Goal: Task Accomplishment & Management: Use online tool/utility

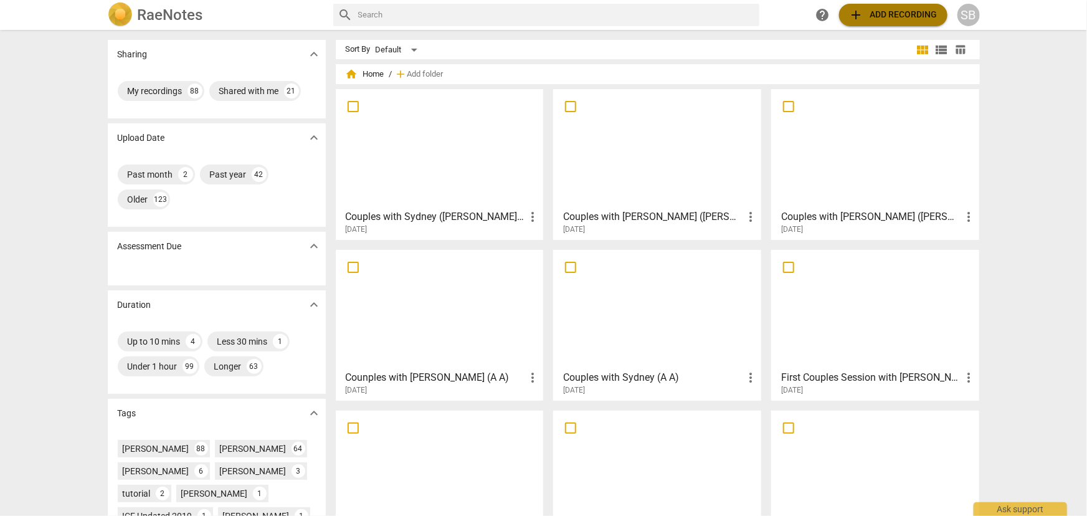
click at [916, 14] on span "add Add recording" at bounding box center [893, 14] width 88 height 15
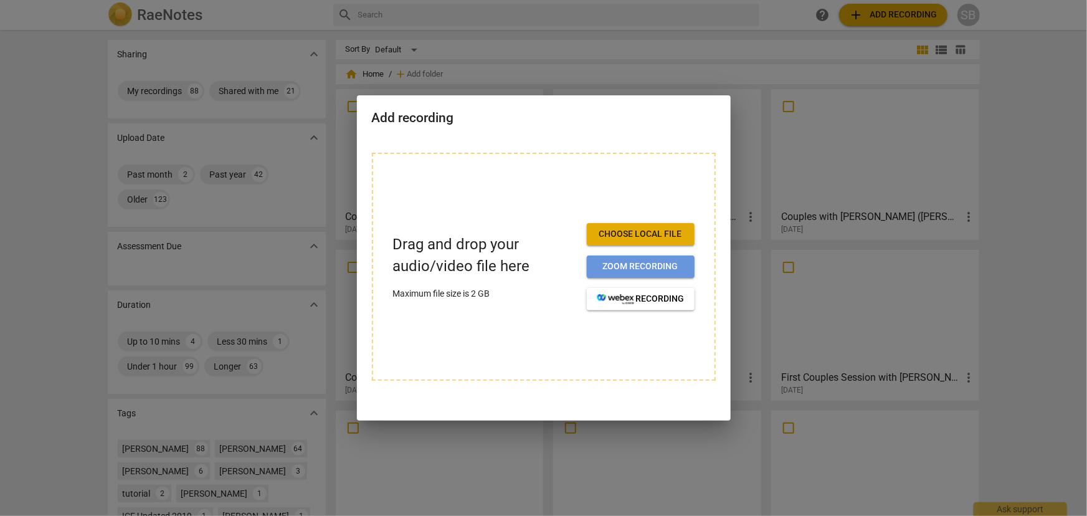
click at [679, 258] on button "Zoom recording" at bounding box center [641, 266] width 108 height 22
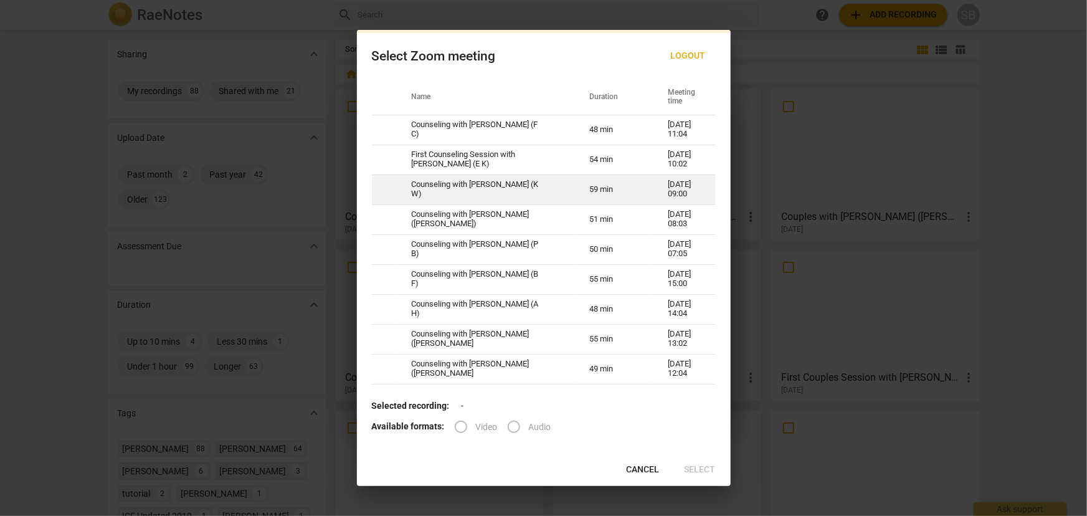
click at [476, 196] on td "Counseling with Sydney Blanchard (K W)" at bounding box center [486, 189] width 178 height 30
radio input "true"
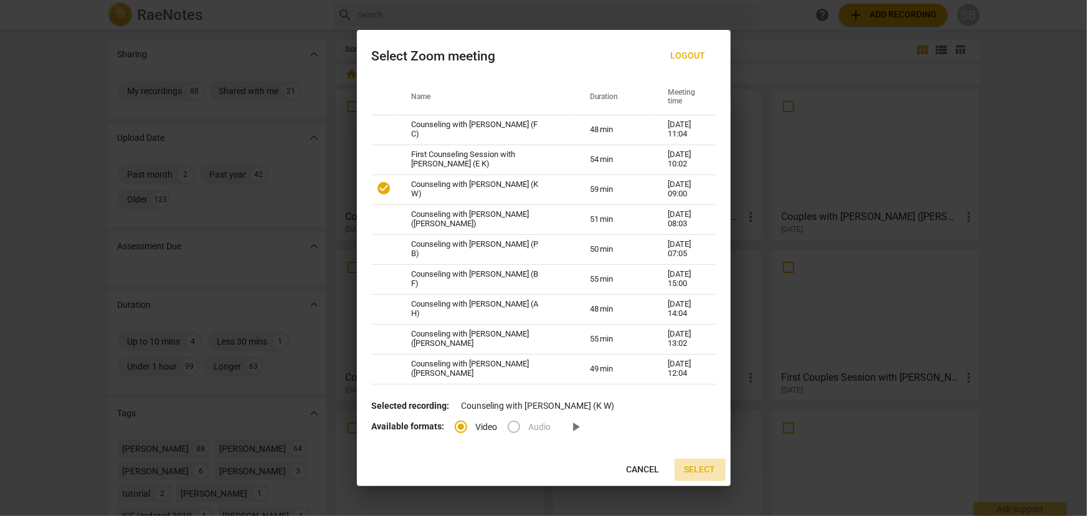
click at [694, 469] on span "Select" at bounding box center [700, 470] width 31 height 12
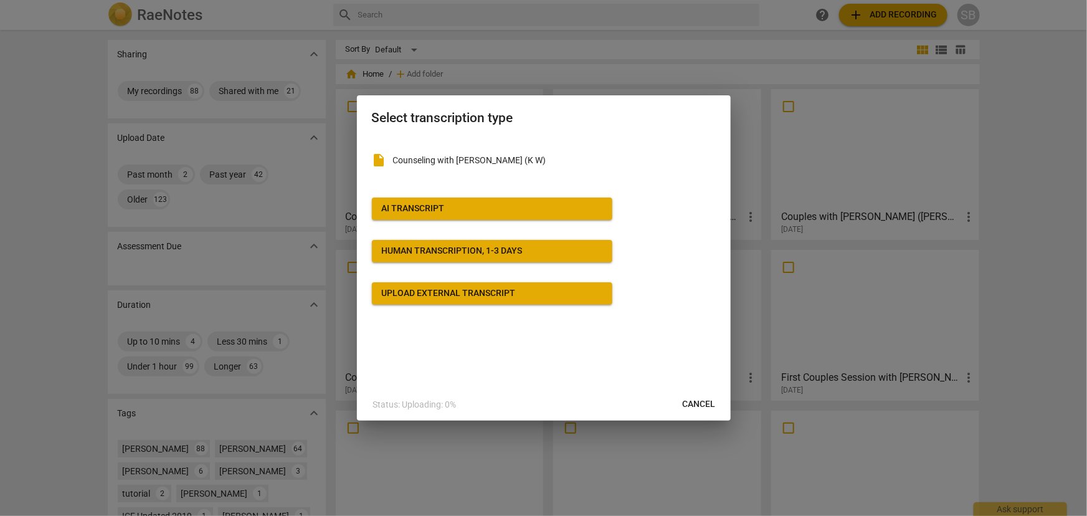
click at [442, 205] on div "AI Transcript" at bounding box center [413, 209] width 63 height 12
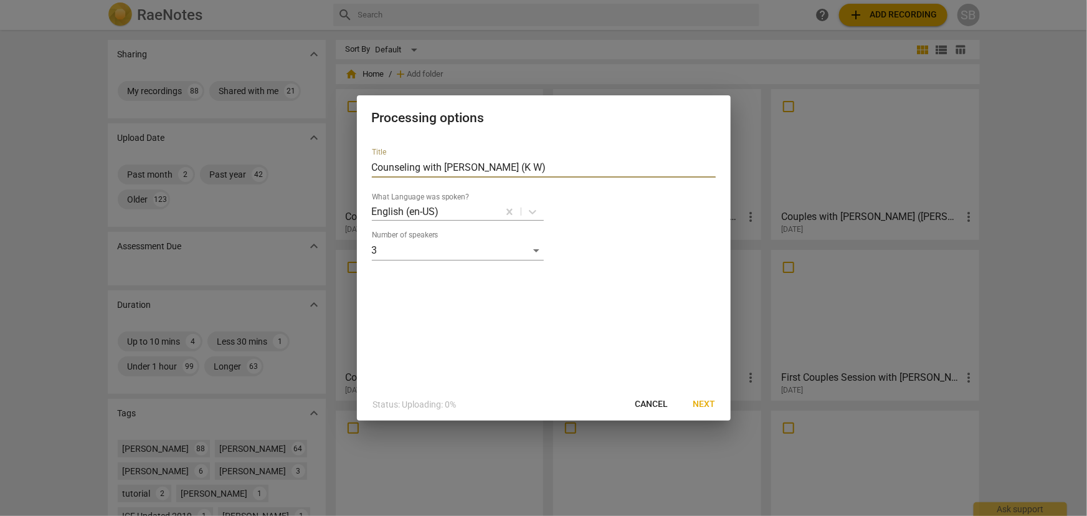
drag, startPoint x: 419, startPoint y: 165, endPoint x: 510, endPoint y: 175, distance: 91.6
click at [419, 164] on input "Counseling with Sydney Blanchard (K W)" at bounding box center [544, 168] width 344 height 20
drag, startPoint x: 511, startPoint y: 164, endPoint x: 467, endPoint y: 171, distance: 44.8
click at [467, 171] on input "Couples with Sydney Blanchard (K W)" at bounding box center [544, 168] width 344 height 20
click at [476, 165] on input "Couples with Sydney (K W)" at bounding box center [544, 168] width 344 height 20
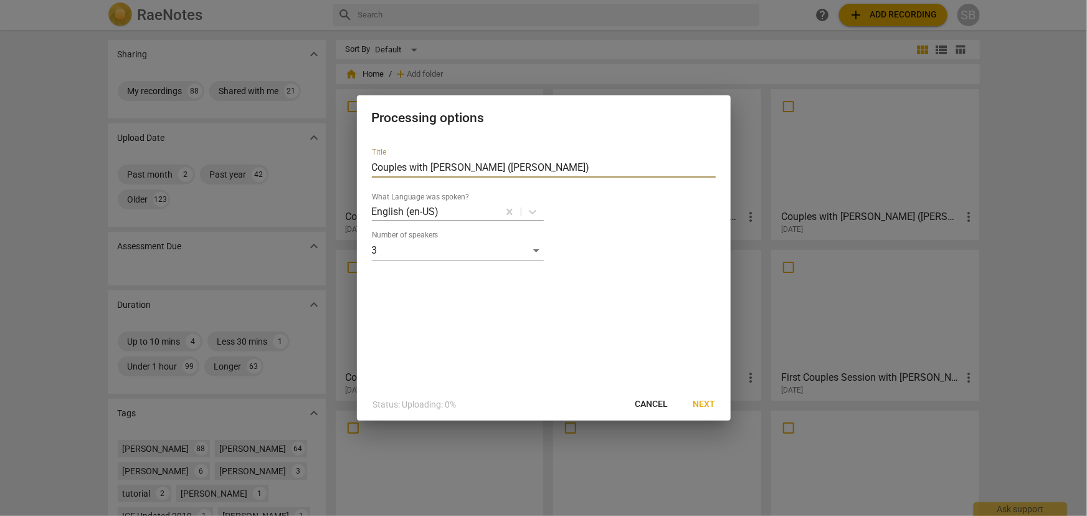
click at [550, 163] on input "Couples with Sydney (Kerry, Rick W)" at bounding box center [544, 168] width 344 height 20
type input "Couples with Sydney (Kerry, Rick W) 9-9-25"
click at [709, 405] on span "Next" at bounding box center [705, 404] width 22 height 12
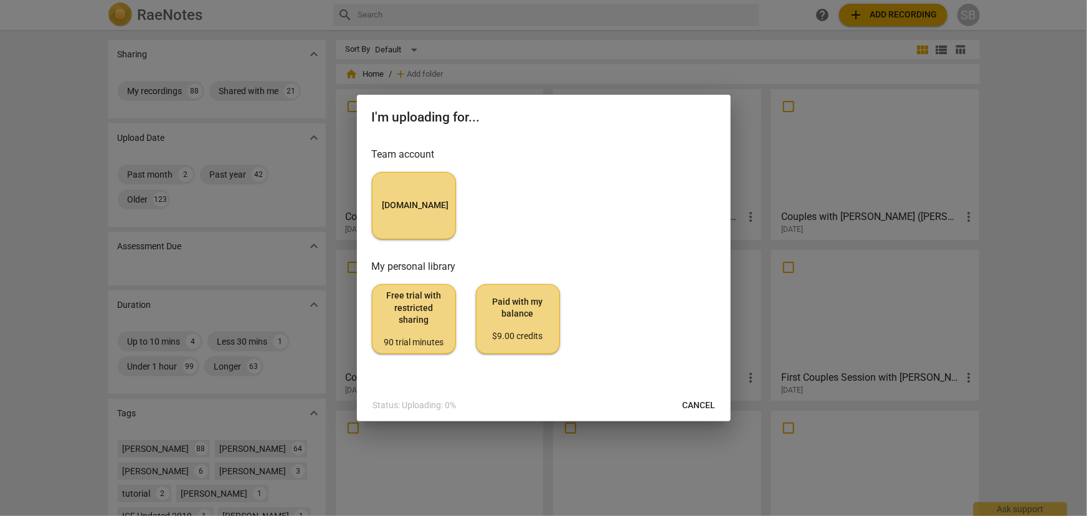
click at [461, 210] on div "MyCounselor.Online" at bounding box center [544, 205] width 344 height 67
click at [426, 206] on span "MyCounselor.Online" at bounding box center [414, 205] width 63 height 12
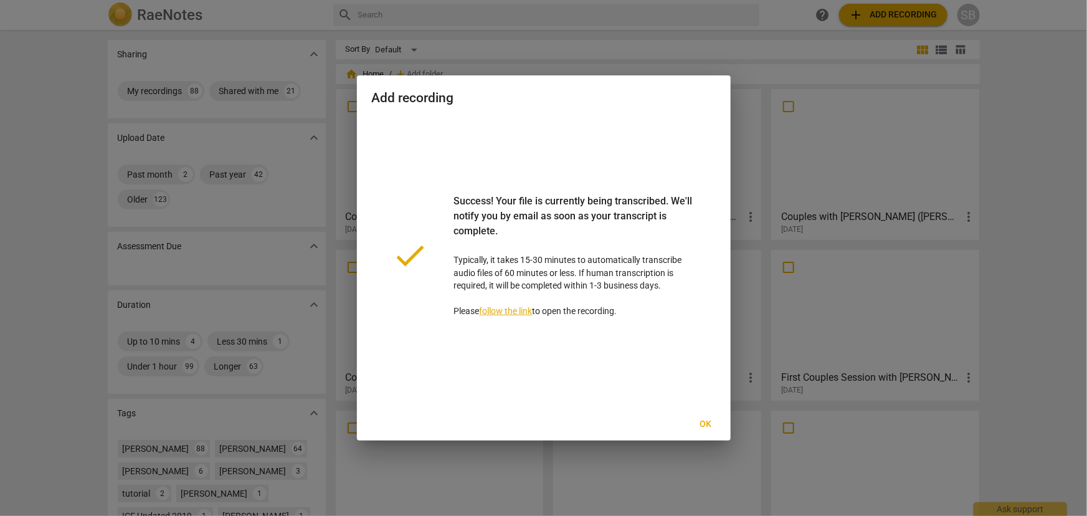
click at [705, 426] on span "Ok" at bounding box center [706, 424] width 20 height 12
